Goal: Transaction & Acquisition: Purchase product/service

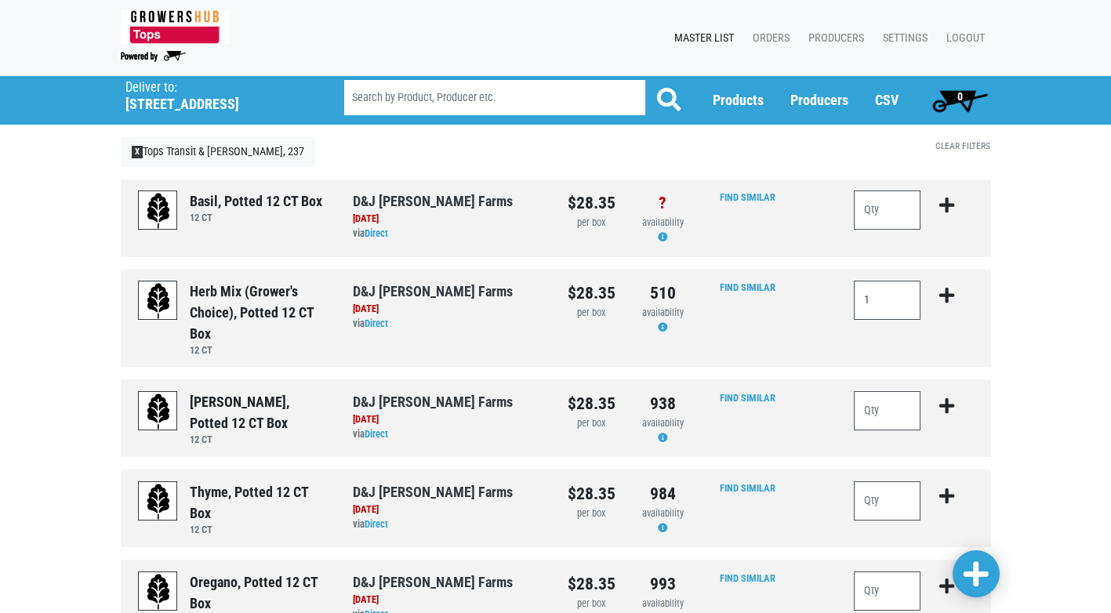
type input "1"
click at [942, 288] on icon "submit" at bounding box center [946, 295] width 15 height 17
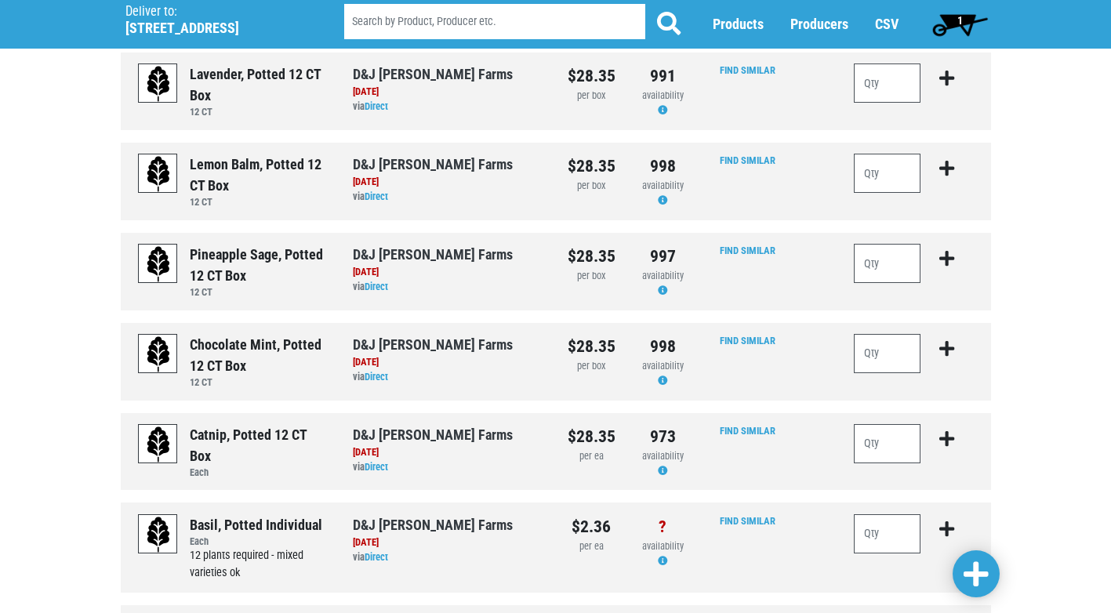
scroll to position [1254, 0]
click at [864, 531] on input "number" at bounding box center [887, 532] width 67 height 39
type input "36"
click at [941, 528] on icon "submit" at bounding box center [946, 528] width 15 height 17
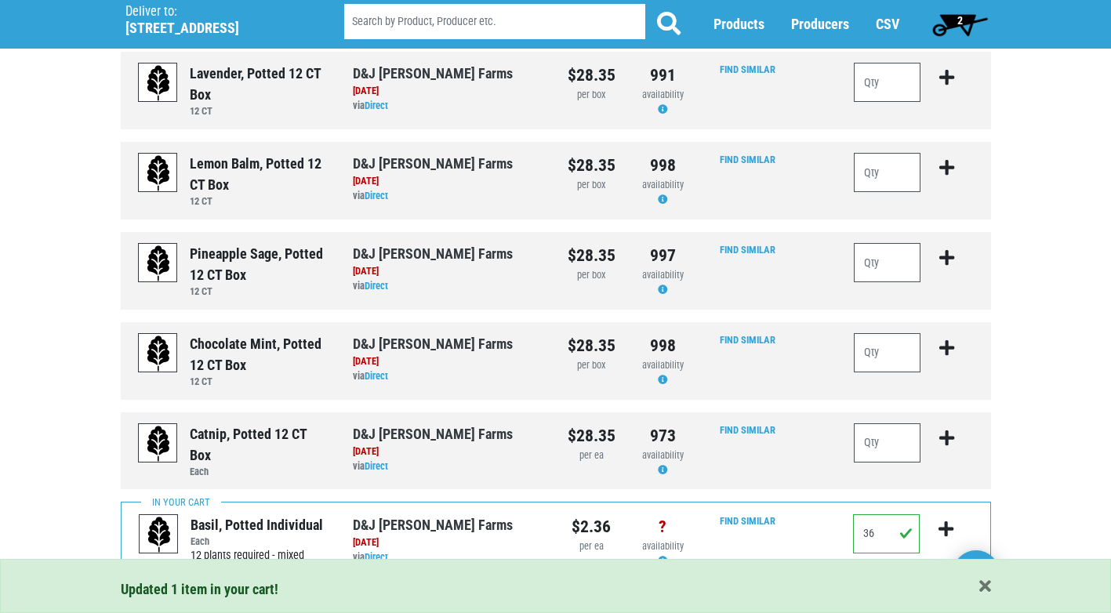
click at [948, 29] on span "2" at bounding box center [960, 24] width 70 height 31
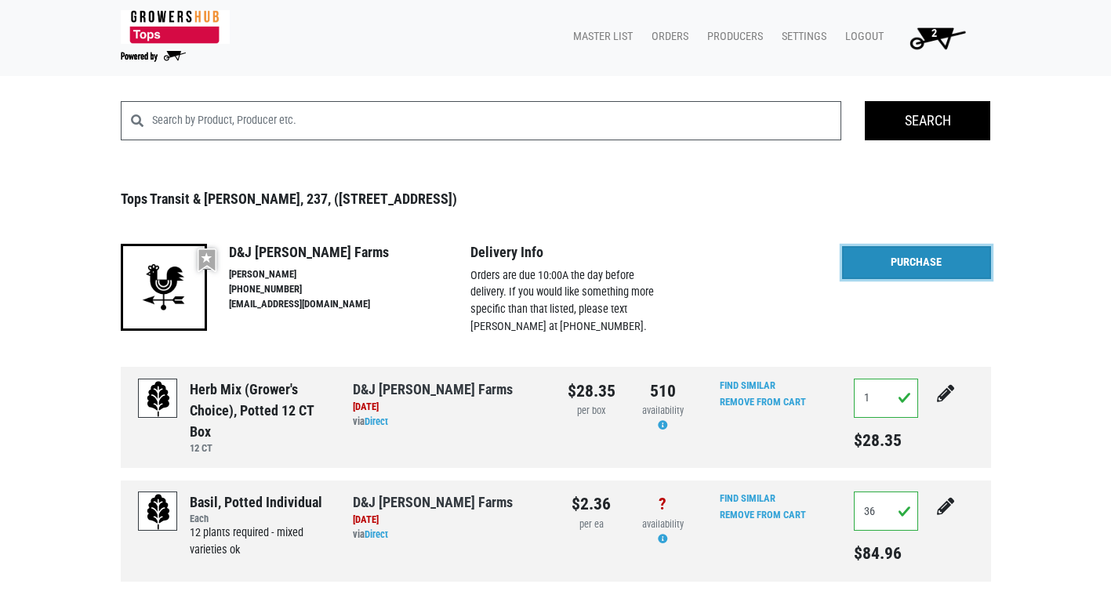
click at [878, 263] on link "Purchase" at bounding box center [916, 262] width 149 height 33
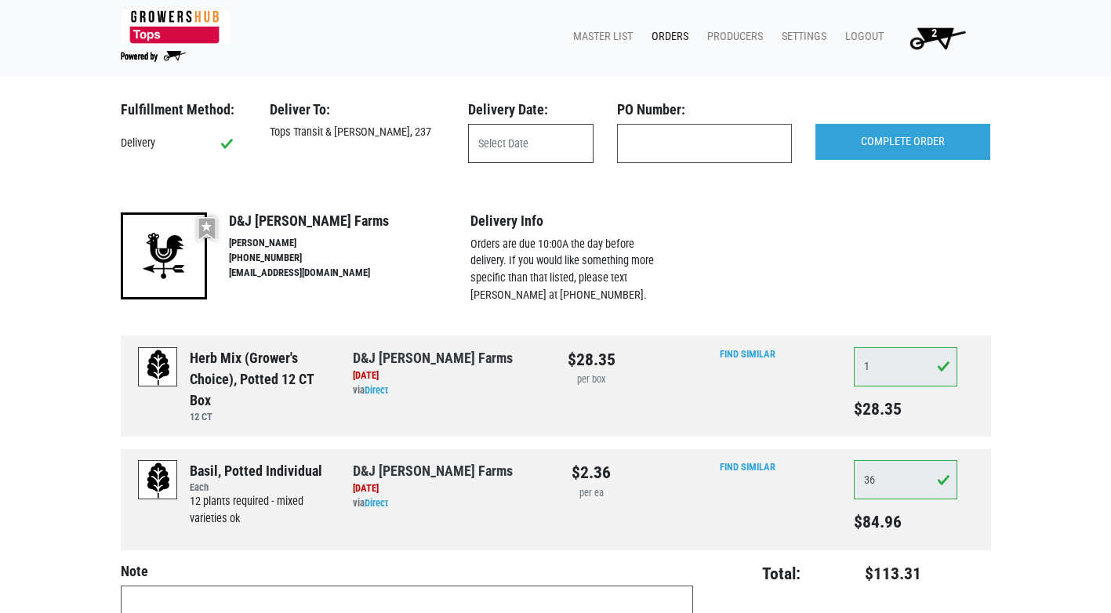
click at [499, 135] on input "text" at bounding box center [530, 143] width 125 height 39
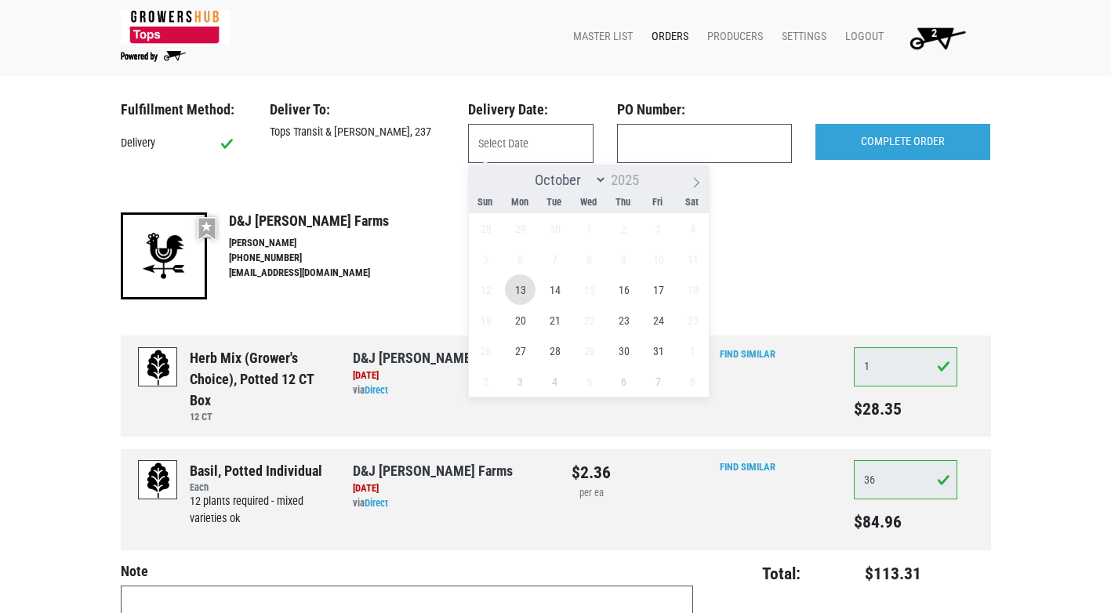
click at [522, 295] on span "13" at bounding box center [520, 289] width 31 height 31
type input "[DATE]"
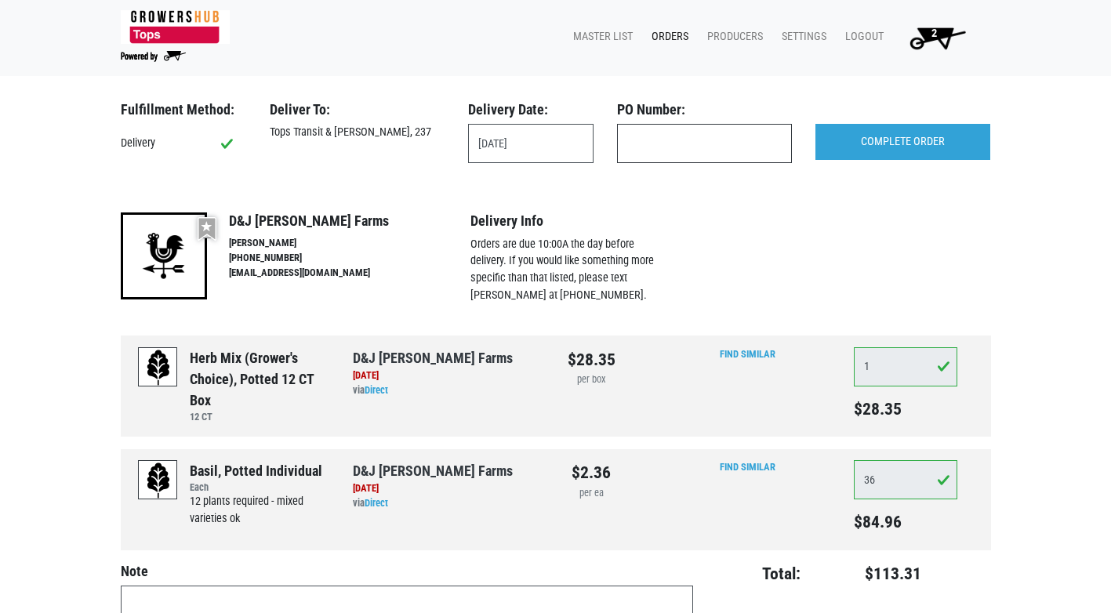
click at [691, 147] on input "text" at bounding box center [704, 143] width 175 height 39
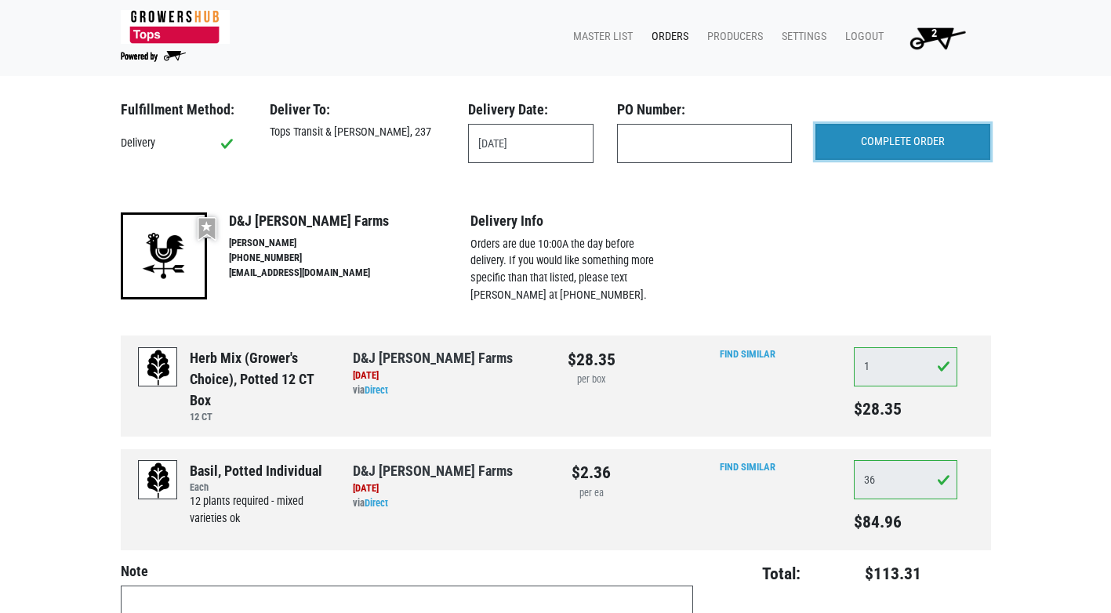
click at [949, 143] on input "COMPLETE ORDER" at bounding box center [902, 142] width 175 height 36
